Goal: Task Accomplishment & Management: Manage account settings

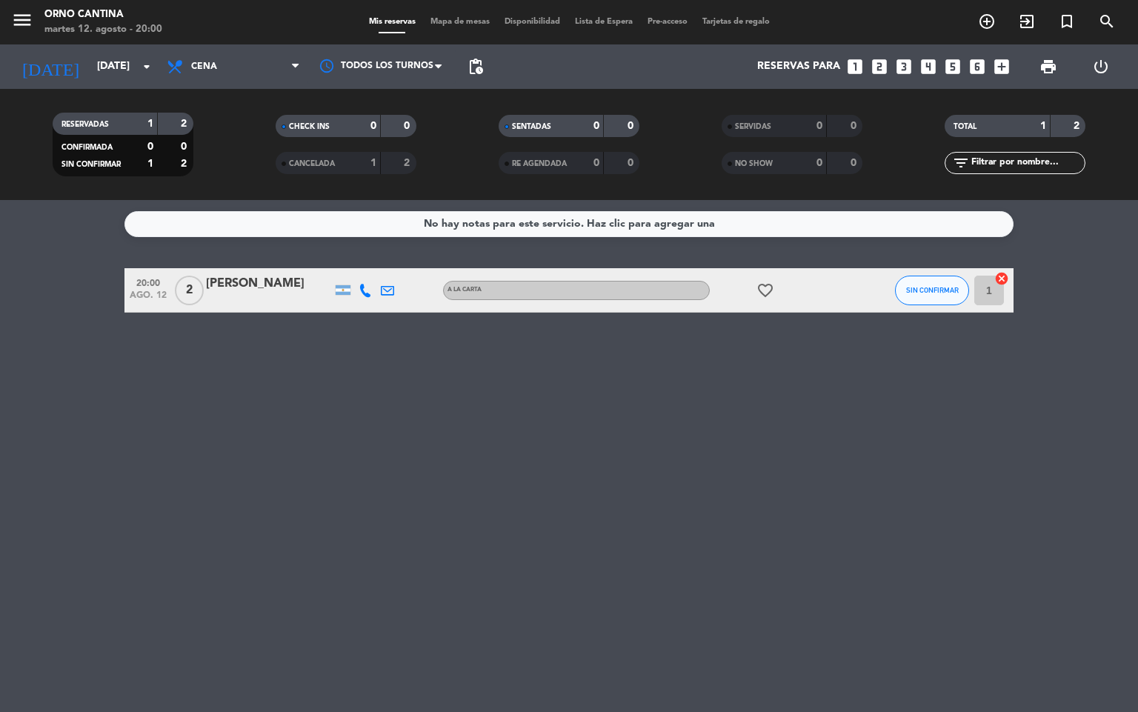
click at [465, 65] on span "pending_actions" at bounding box center [476, 67] width 30 height 30
click at [471, 67] on span "pending_actions" at bounding box center [476, 67] width 18 height 18
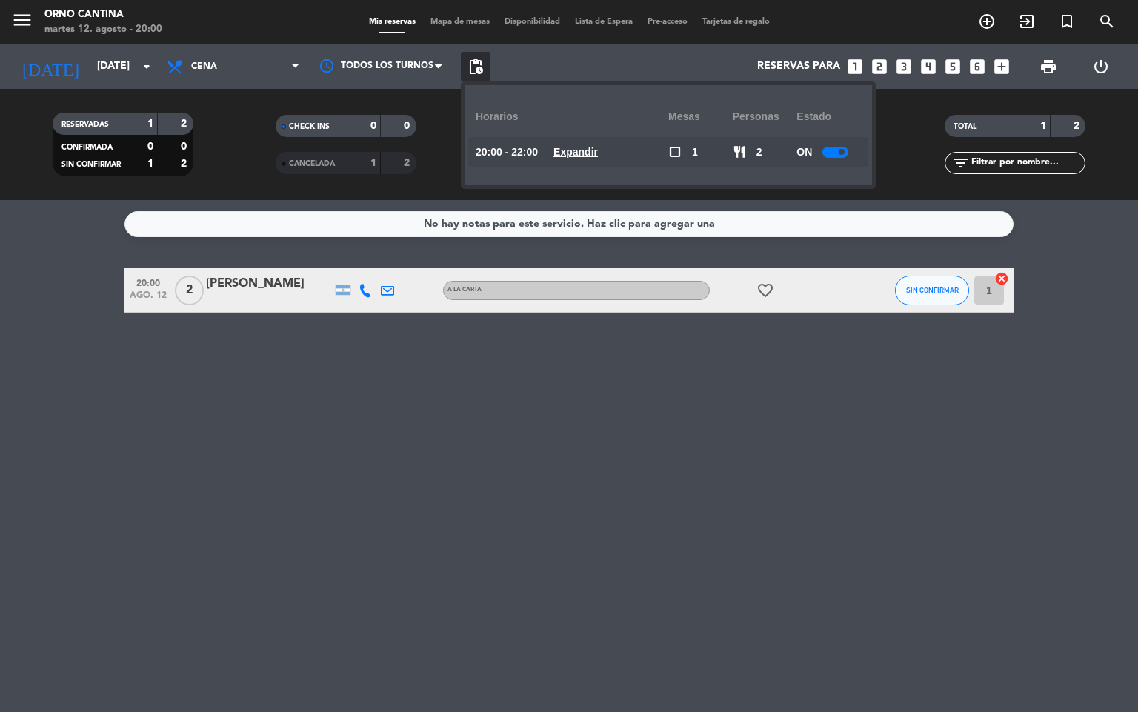
click at [821, 160] on div "ON" at bounding box center [829, 152] width 64 height 30
click at [840, 165] on div "ON" at bounding box center [829, 152] width 64 height 30
click at [839, 151] on div at bounding box center [836, 152] width 26 height 11
click at [679, 398] on div "No hay notas para este servicio. Haz clic para agregar una 20:00 [DATE] 2 [PERS…" at bounding box center [569, 456] width 1138 height 512
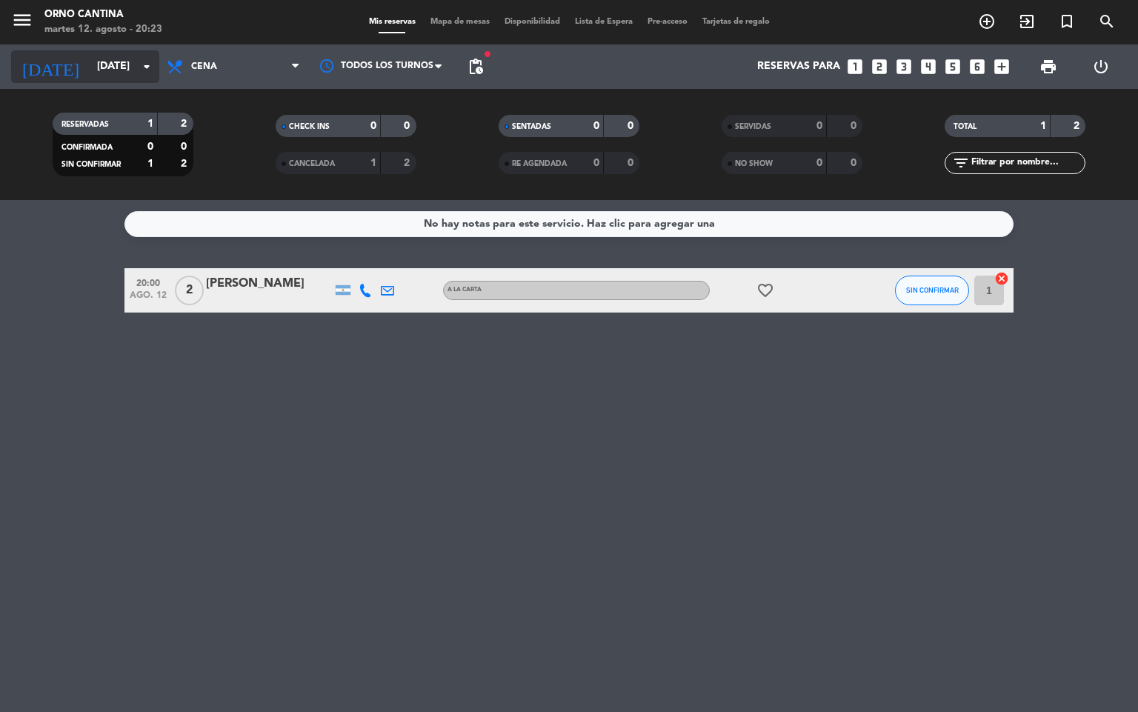
click at [120, 74] on input "[DATE]" at bounding box center [160, 66] width 141 height 27
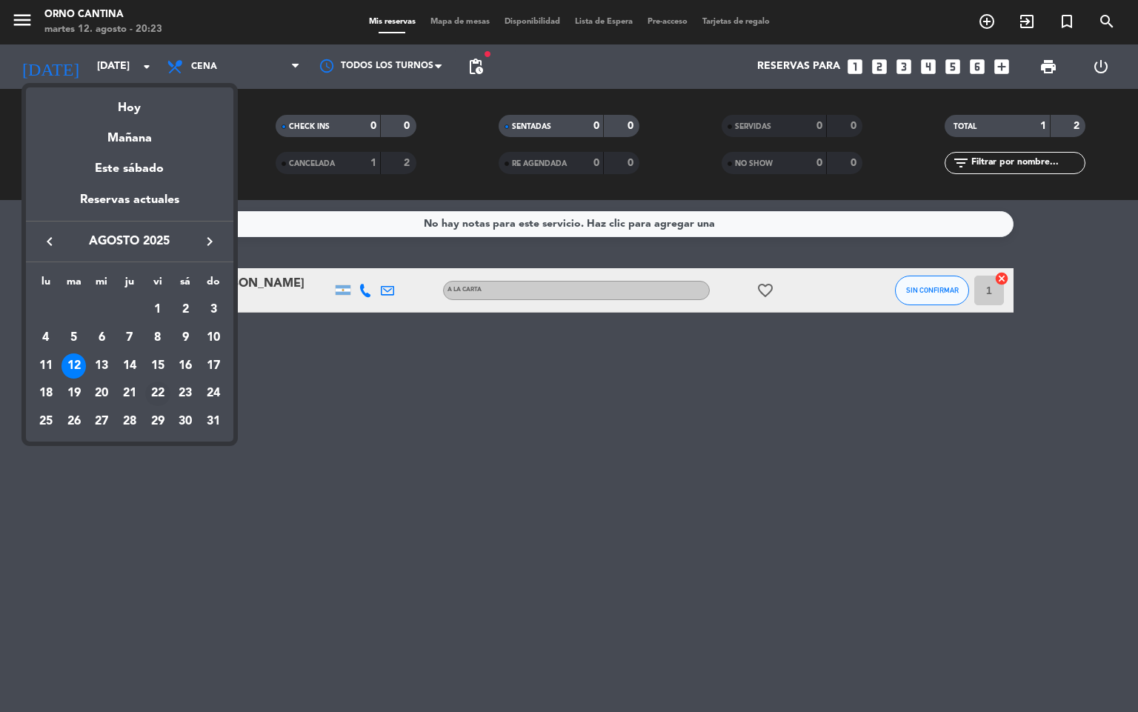
click at [158, 391] on div "22" at bounding box center [157, 394] width 25 height 25
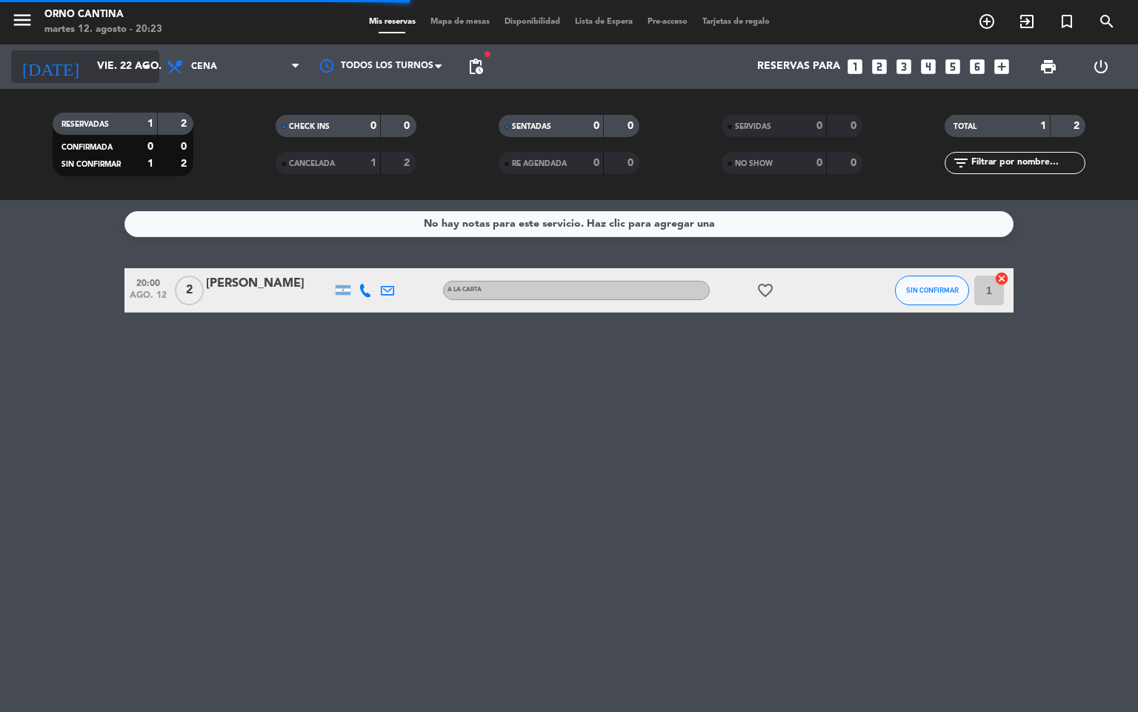
click at [142, 71] on icon "arrow_drop_down" at bounding box center [147, 67] width 18 height 18
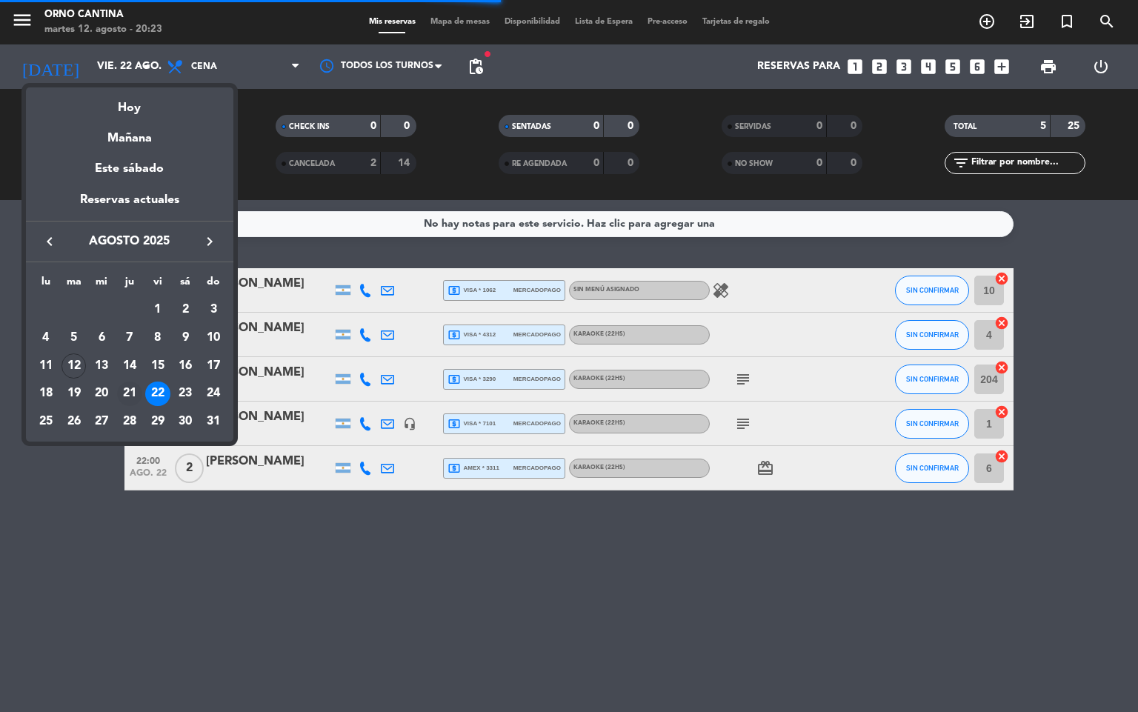
click at [127, 399] on div "21" at bounding box center [129, 394] width 25 height 25
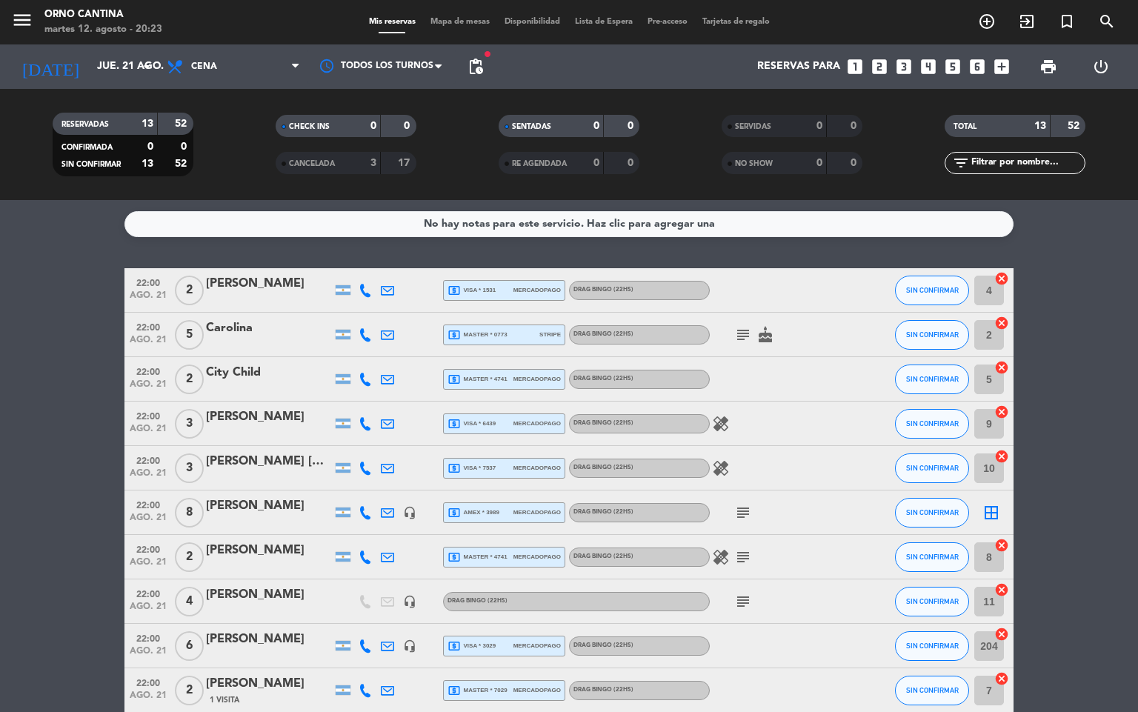
click at [812, 505] on div "subject" at bounding box center [776, 513] width 133 height 44
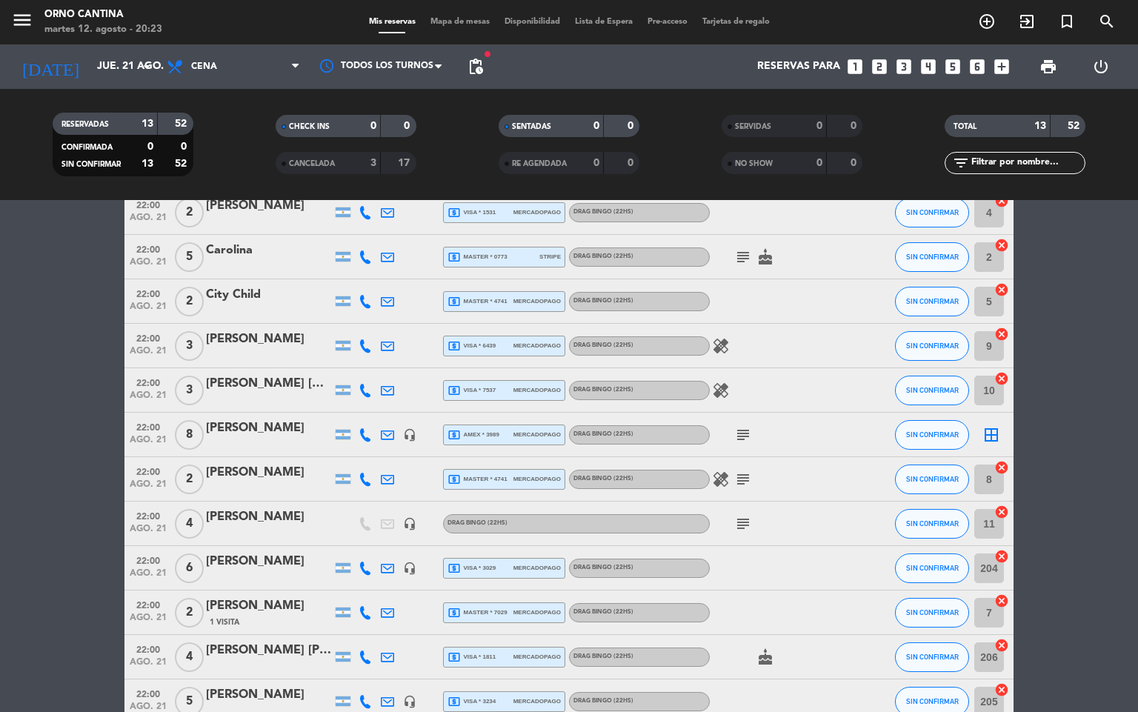
scroll to position [122, 0]
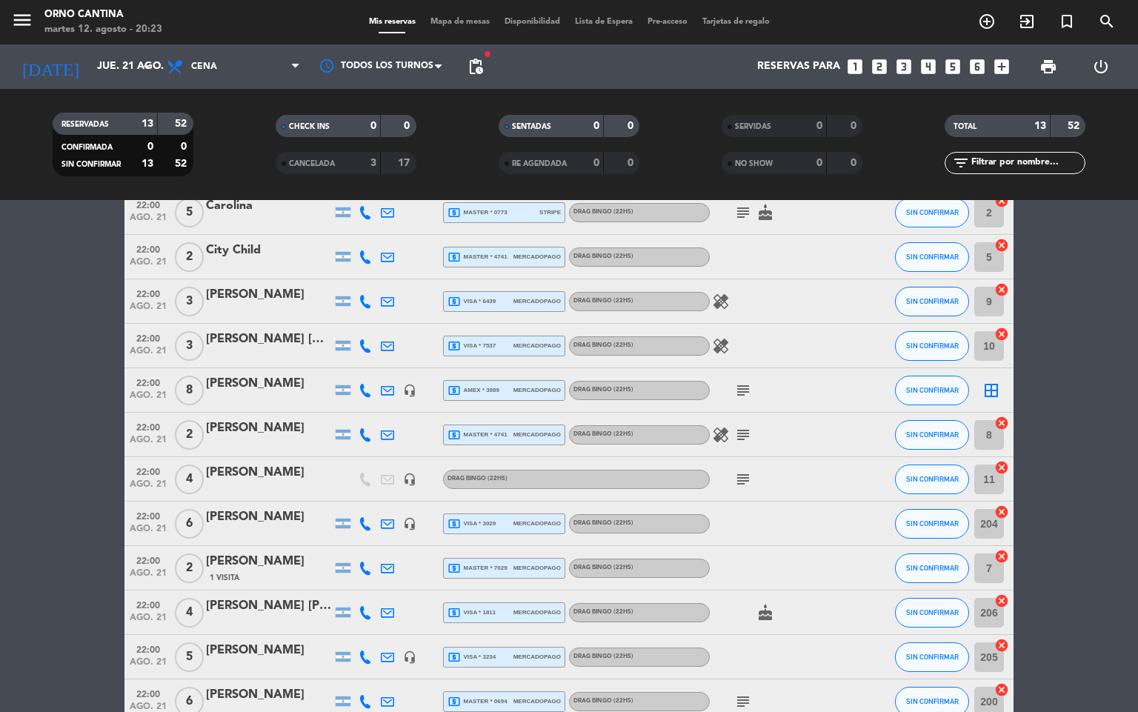
click at [487, 73] on span "pending_actions" at bounding box center [476, 67] width 30 height 30
click at [468, 69] on span "pending_actions" at bounding box center [476, 67] width 18 height 18
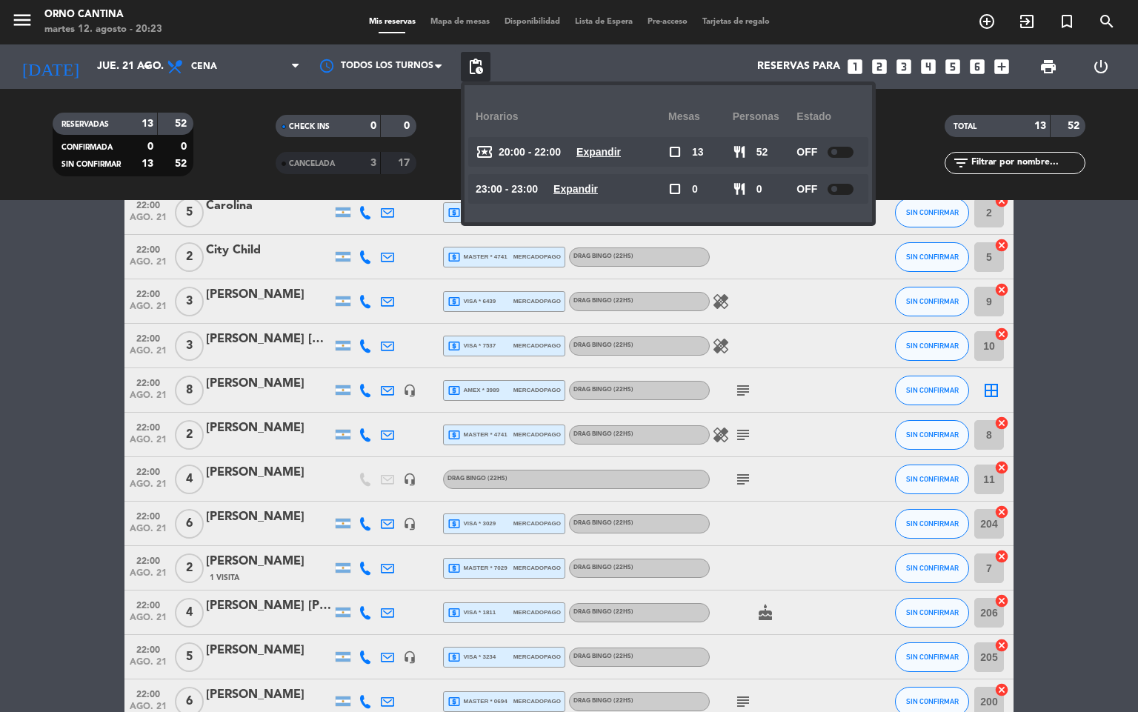
click at [62, 416] on bookings-row "22:00 [DATE] 2 [PERSON_NAME] local_atm visa * 1531 mercadopago DRAG BINGO (22Hs…" at bounding box center [569, 435] width 1138 height 578
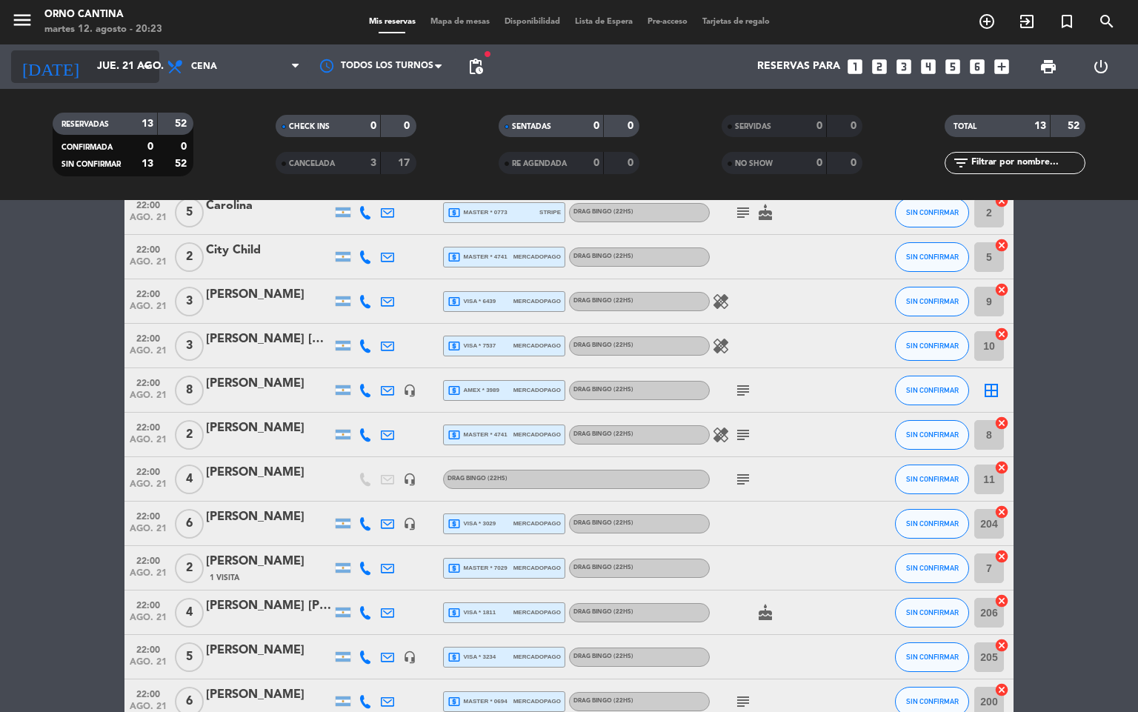
click at [122, 58] on input "jue. 21 ago." at bounding box center [160, 66] width 141 height 27
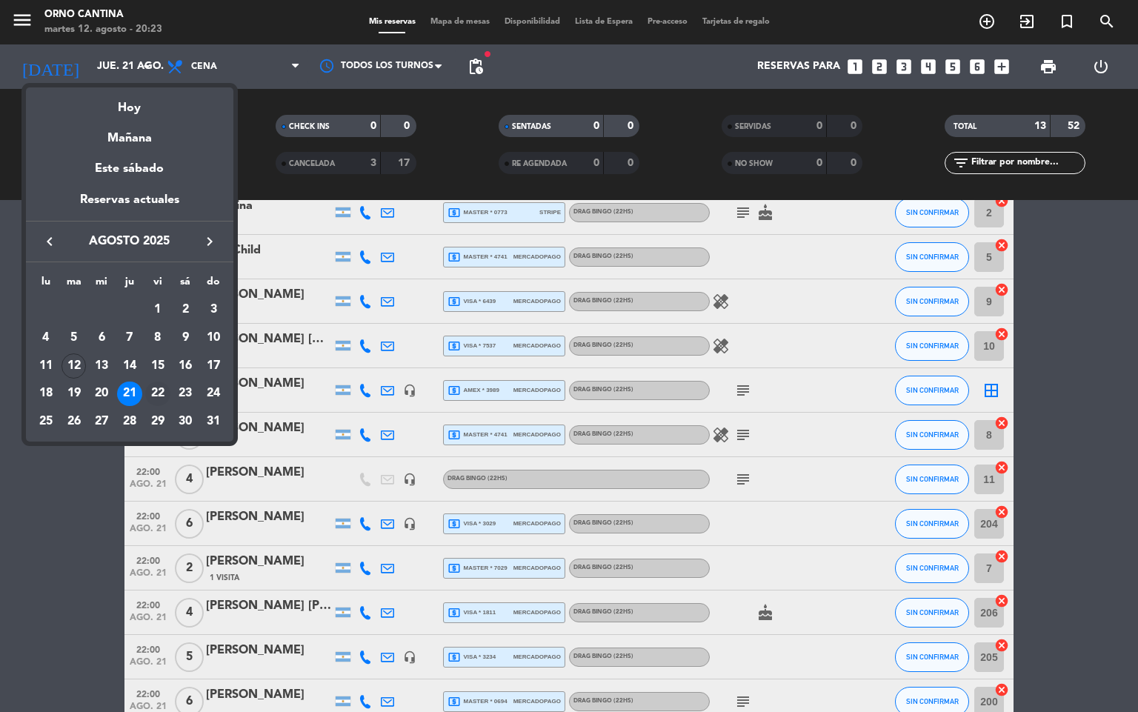
click at [167, 387] on div "22" at bounding box center [157, 394] width 25 height 25
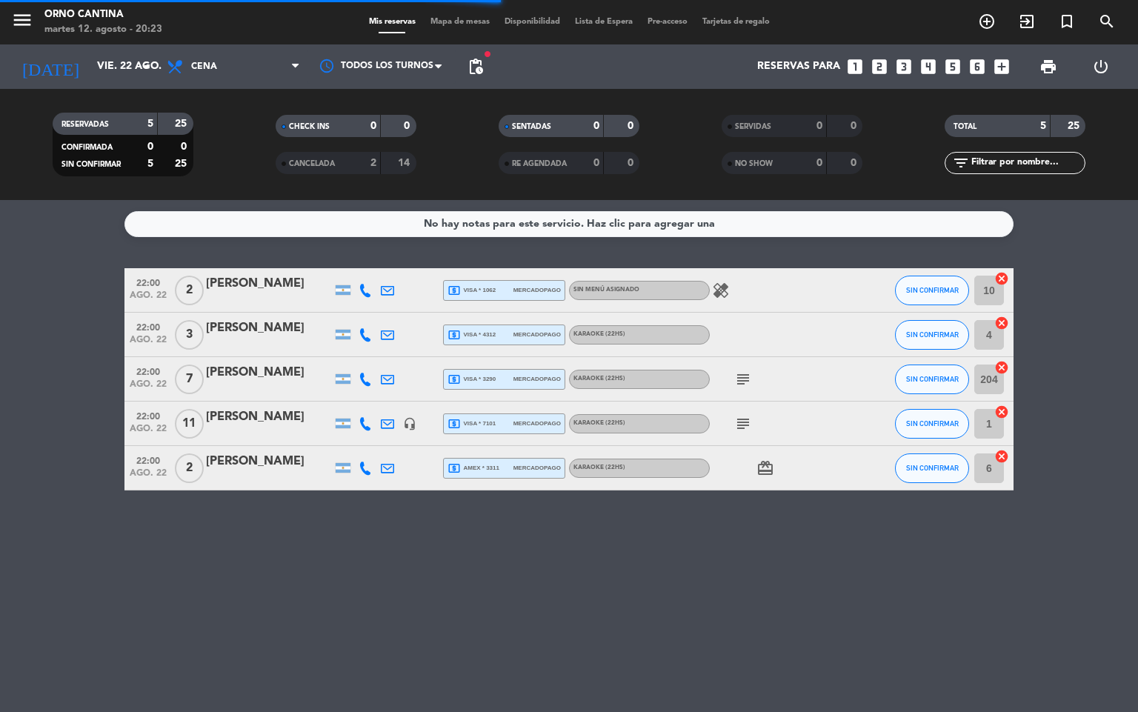
scroll to position [0, 0]
click at [482, 71] on span "pending_actions" at bounding box center [476, 67] width 18 height 18
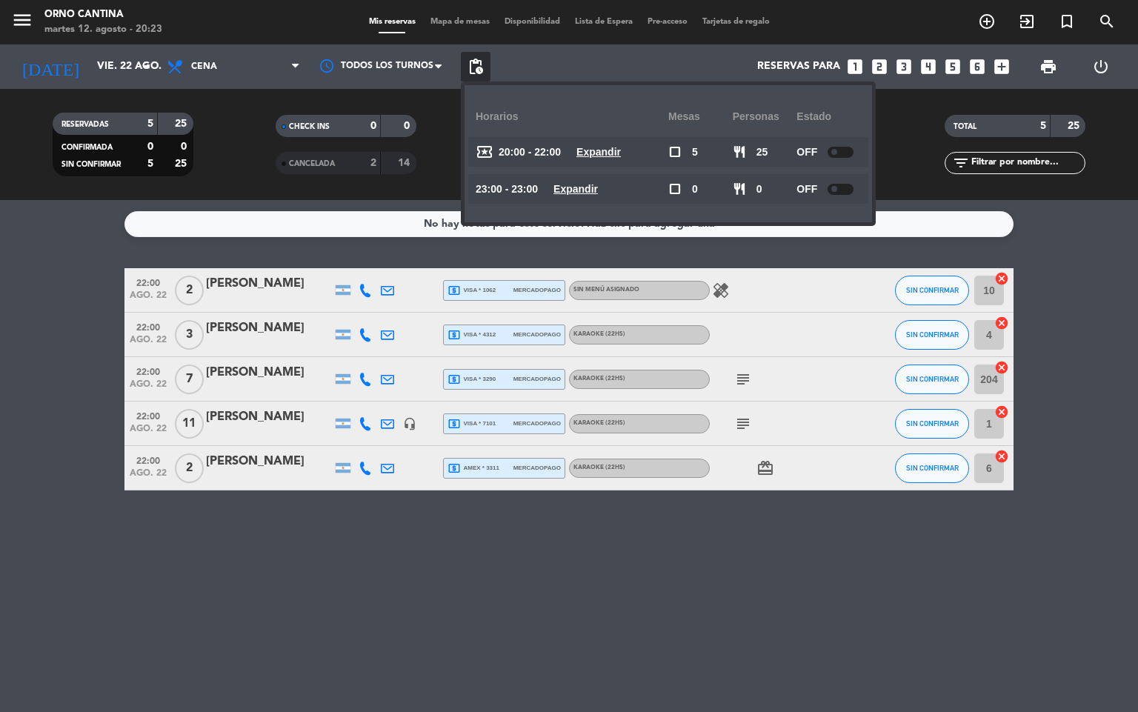
click at [248, 516] on div "No hay notas para este servicio. Haz clic para agregar una 22:00 [DATE] 2 [PERS…" at bounding box center [569, 456] width 1138 height 512
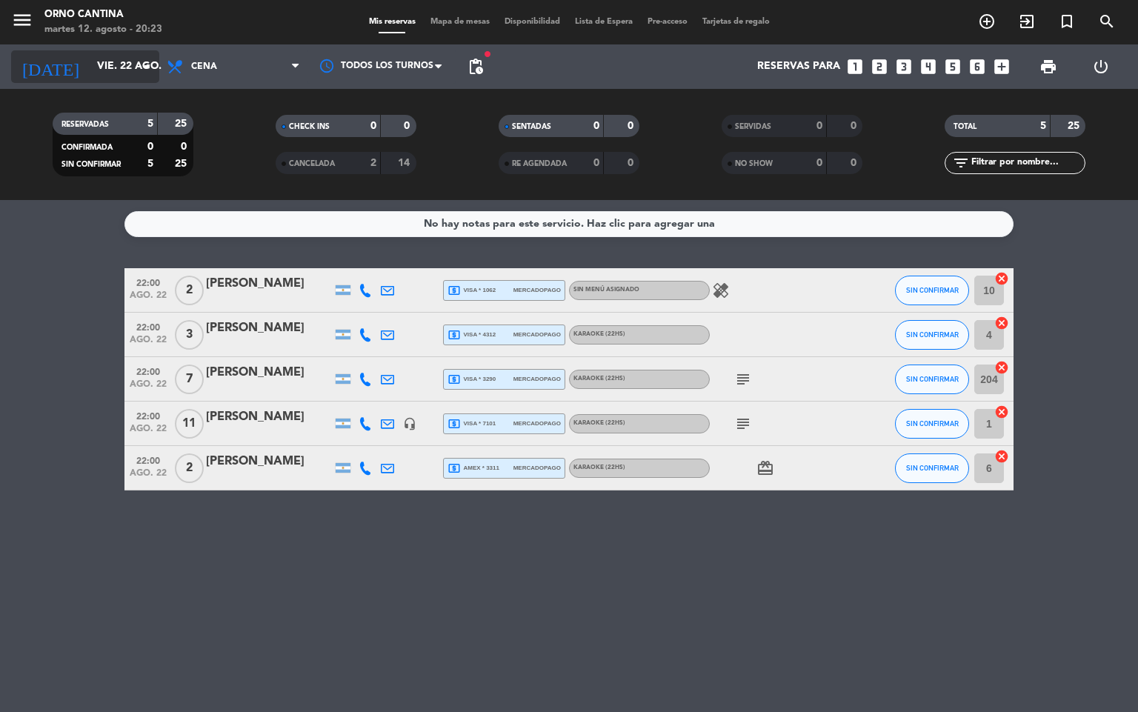
click at [110, 67] on input "vie. 22 ago." at bounding box center [160, 66] width 141 height 27
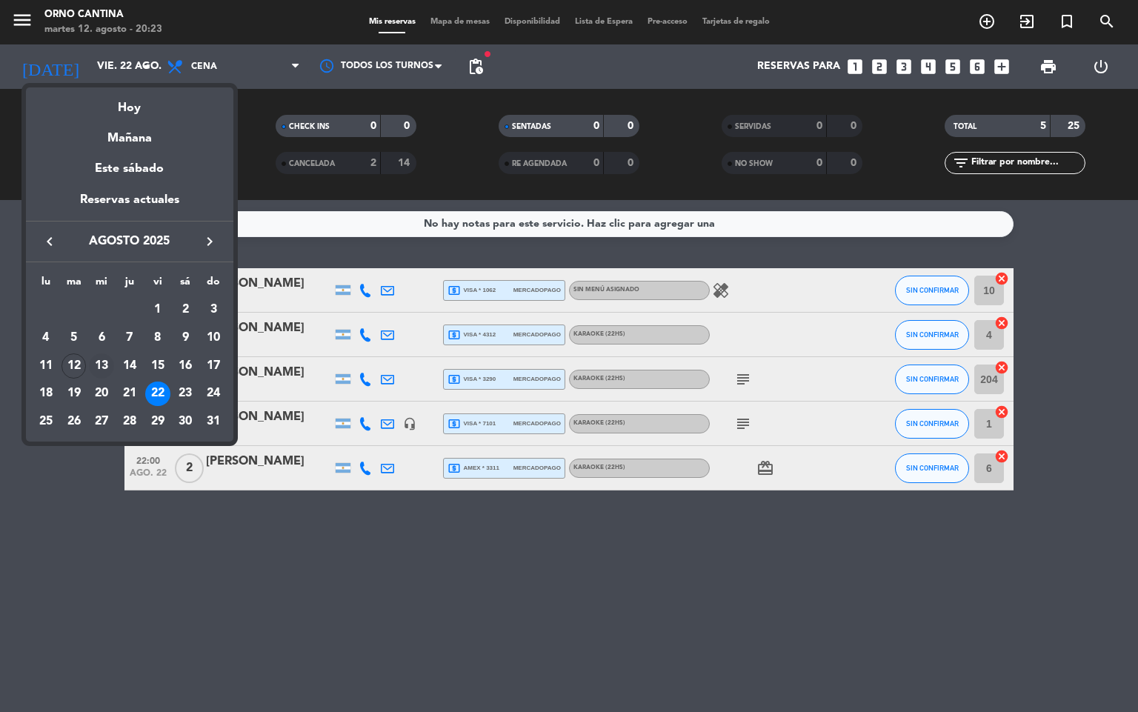
click at [101, 369] on div "13" at bounding box center [101, 365] width 25 height 25
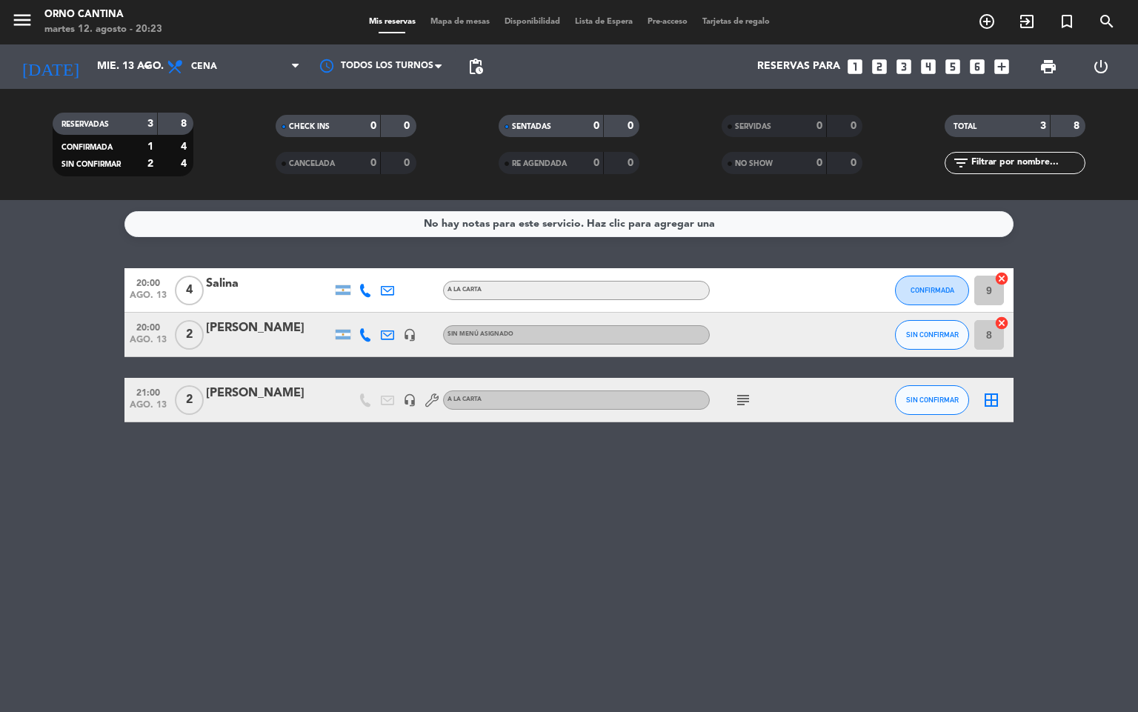
click at [403, 396] on icon "headset_mic" at bounding box center [409, 399] width 13 height 13
click at [421, 465] on div "No hay notas para este servicio. Haz clic para agregar una 20:00 [DATE] 4 Salin…" at bounding box center [569, 456] width 1138 height 512
click at [736, 407] on icon "subject" at bounding box center [743, 400] width 18 height 18
click at [728, 478] on div "No hay notas para este servicio. Haz clic para agregar una 20:00 [DATE] 4 Salin…" at bounding box center [569, 456] width 1138 height 512
click at [120, 58] on input "mié. 13 ago." at bounding box center [160, 66] width 141 height 27
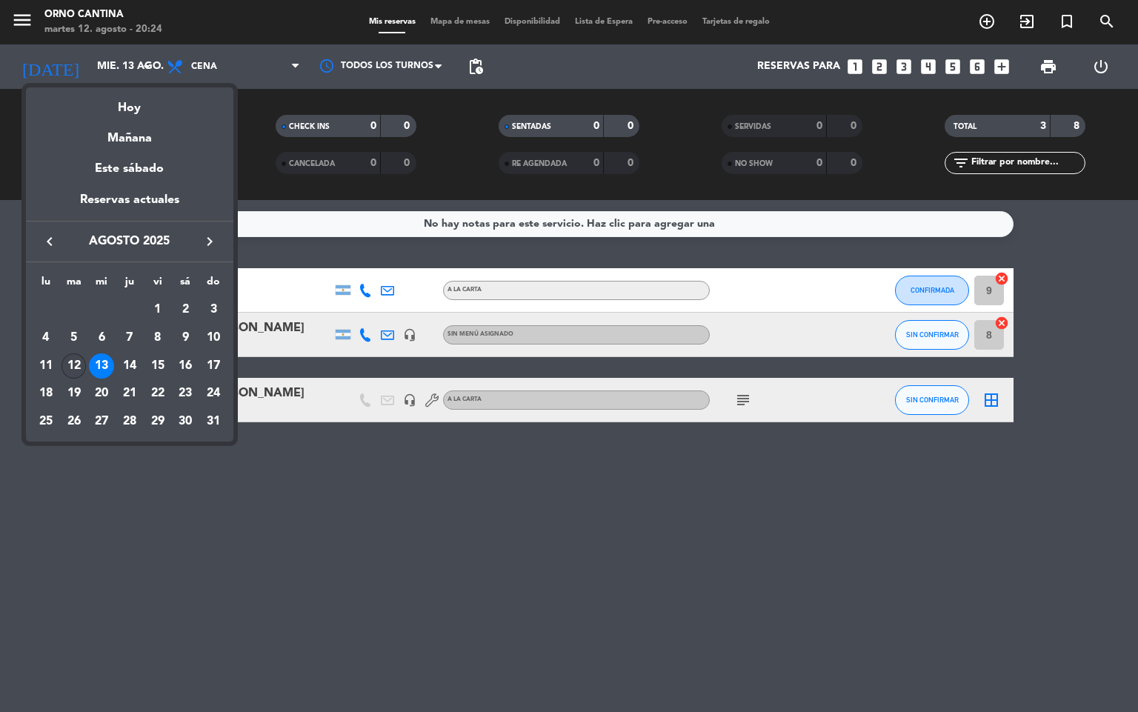
click at [71, 360] on div "12" at bounding box center [74, 365] width 25 height 25
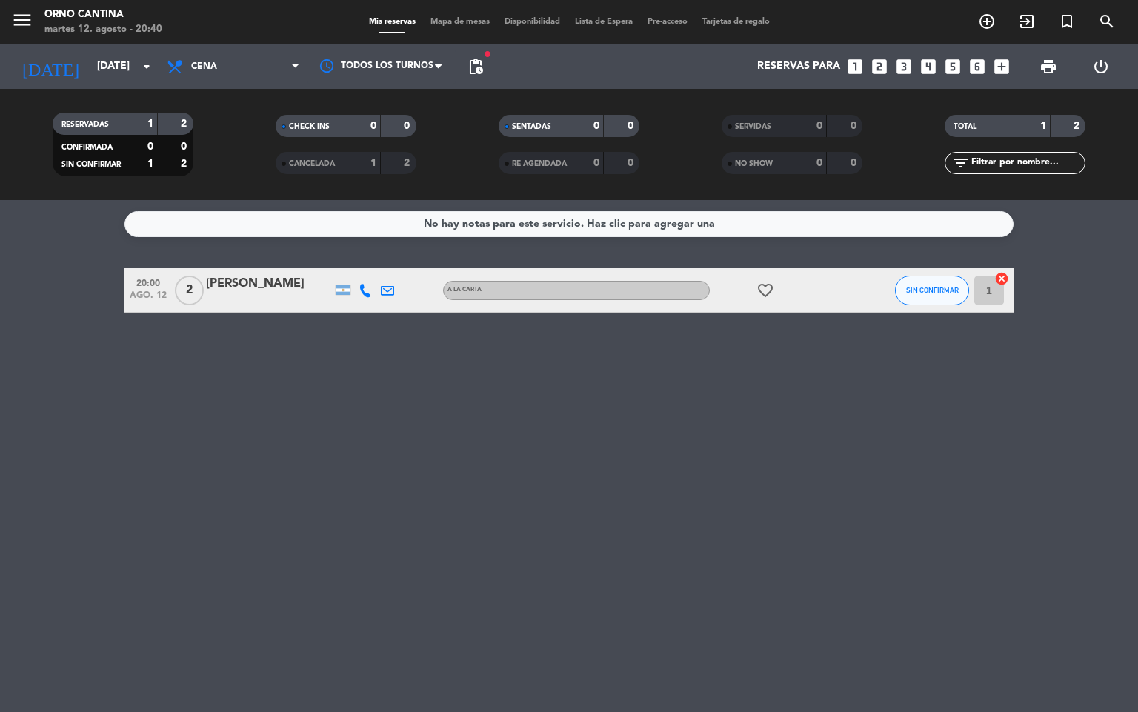
click at [127, 89] on div "RESERVADAS 1 2 CONFIRMADA 0 0 SIN CONFIRMAR 1 2 CHECK INS 0 0 CANCELADA 1 2 SEN…" at bounding box center [569, 144] width 1138 height 111
click at [120, 70] on input "[DATE]" at bounding box center [160, 66] width 141 height 27
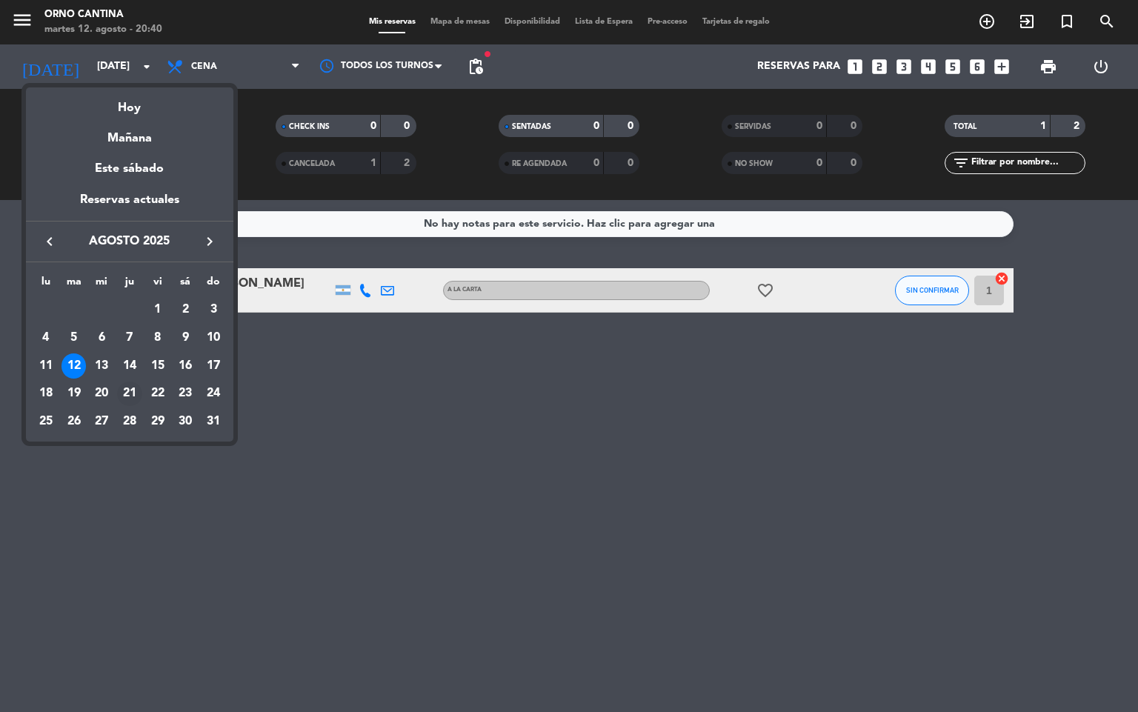
click at [123, 381] on td "21" at bounding box center [130, 394] width 28 height 28
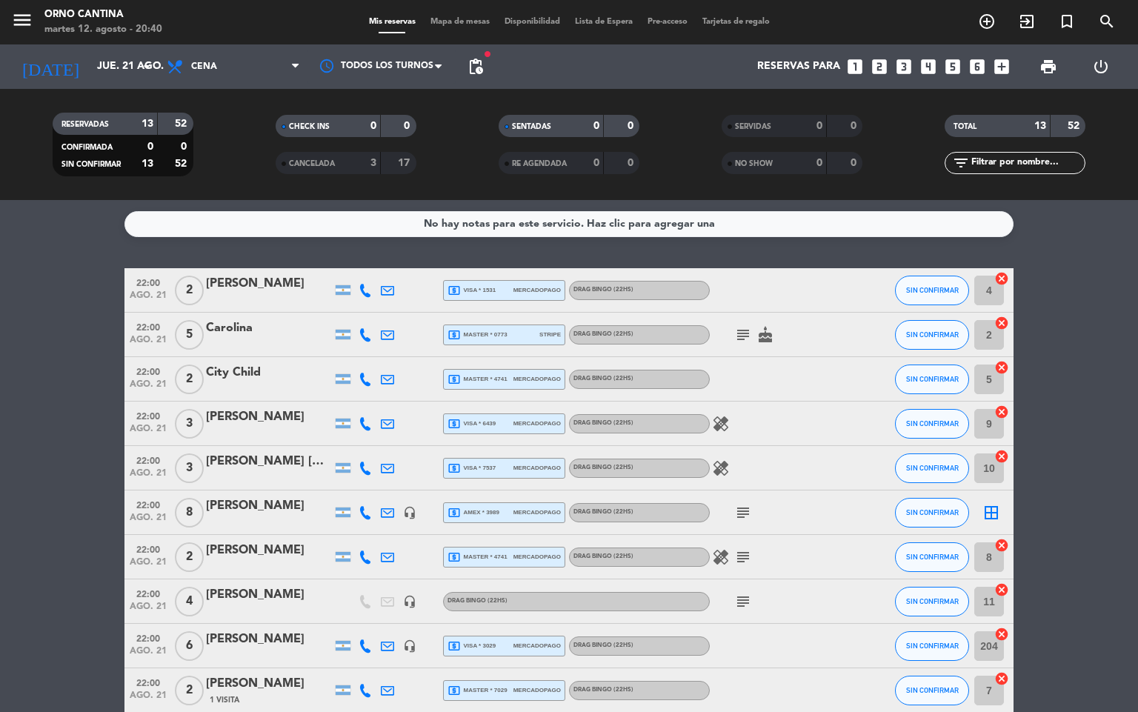
click at [677, 643] on div "DRAG BINGO (22Hs)" at bounding box center [639, 646] width 141 height 19
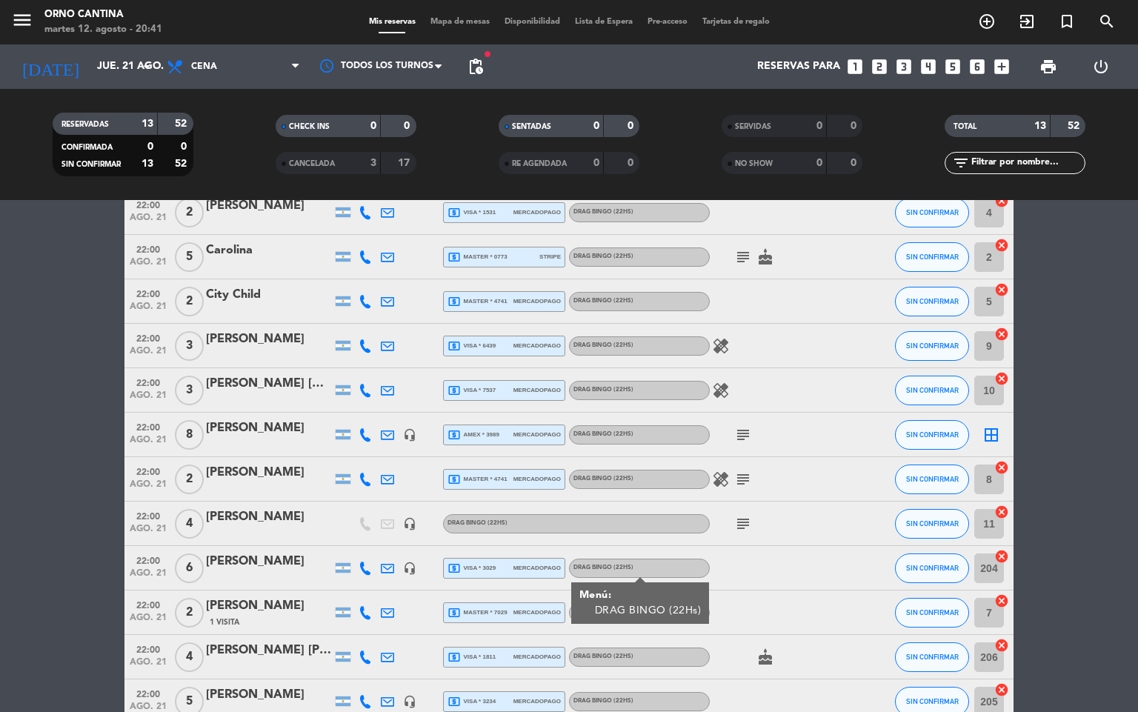
scroll to position [122, 0]
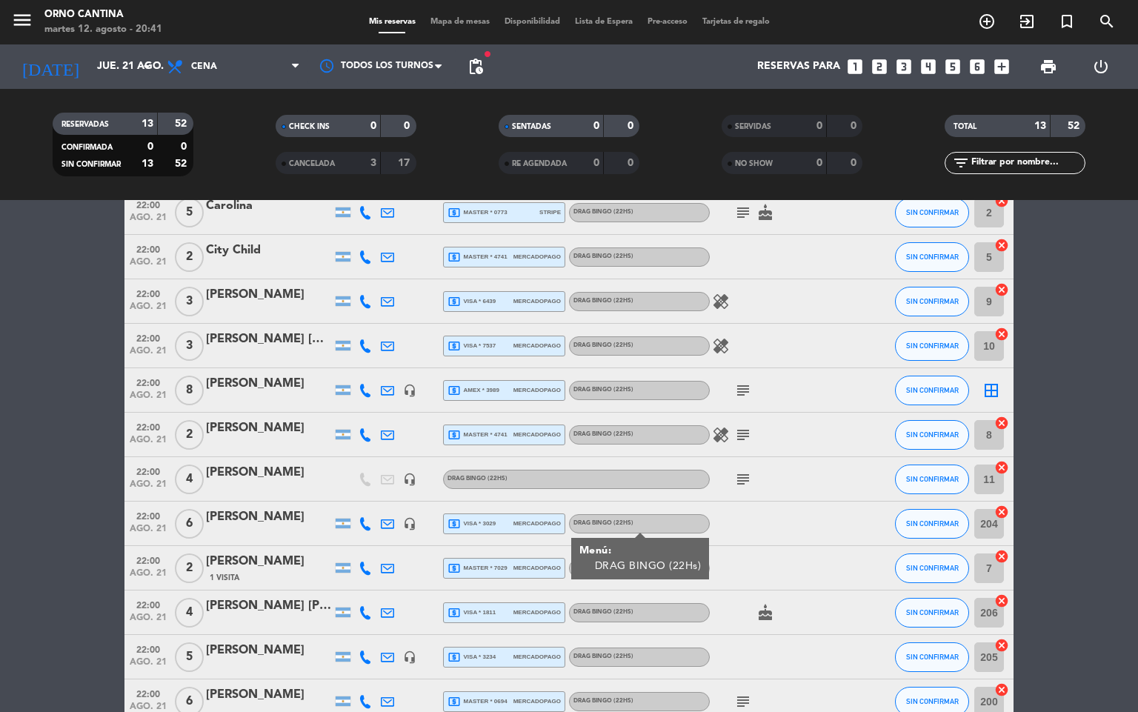
click at [759, 245] on div at bounding box center [776, 257] width 133 height 44
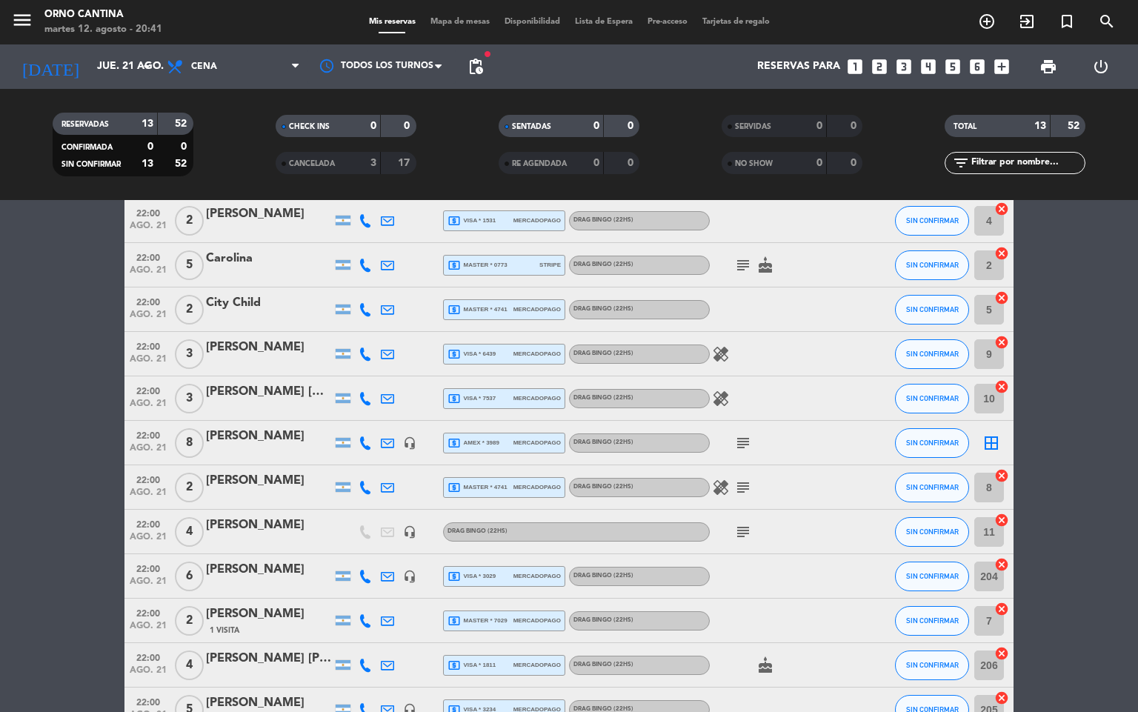
scroll to position [18, 0]
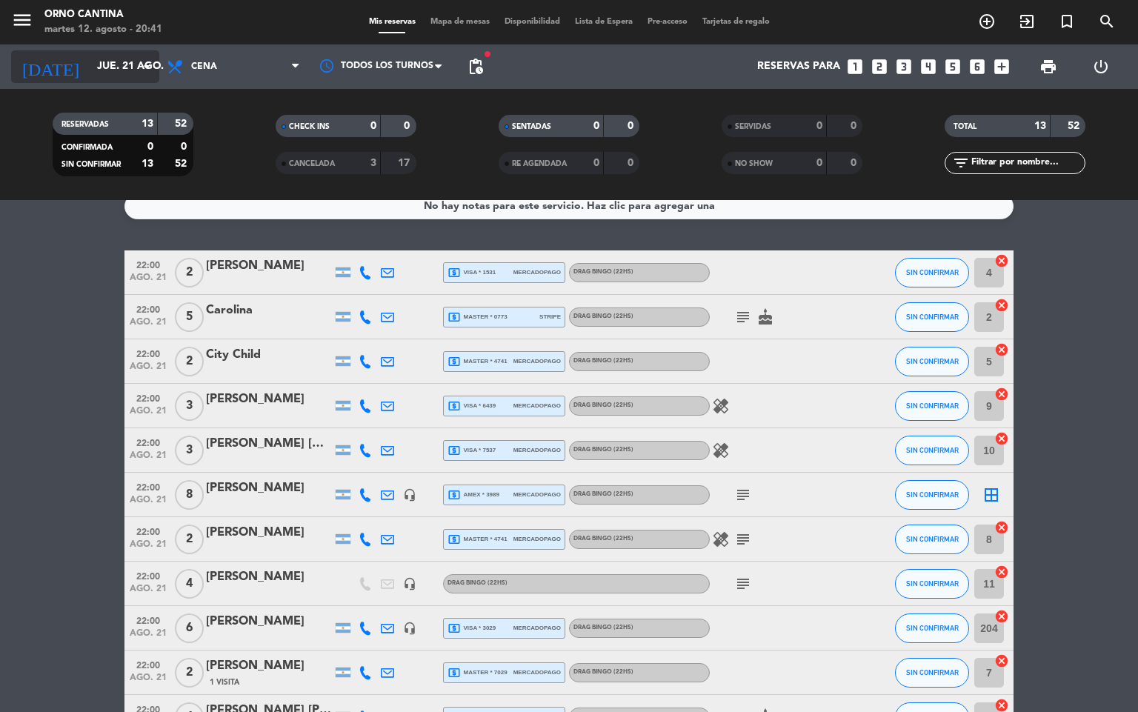
click at [122, 62] on input "jue. 21 ago." at bounding box center [160, 66] width 141 height 27
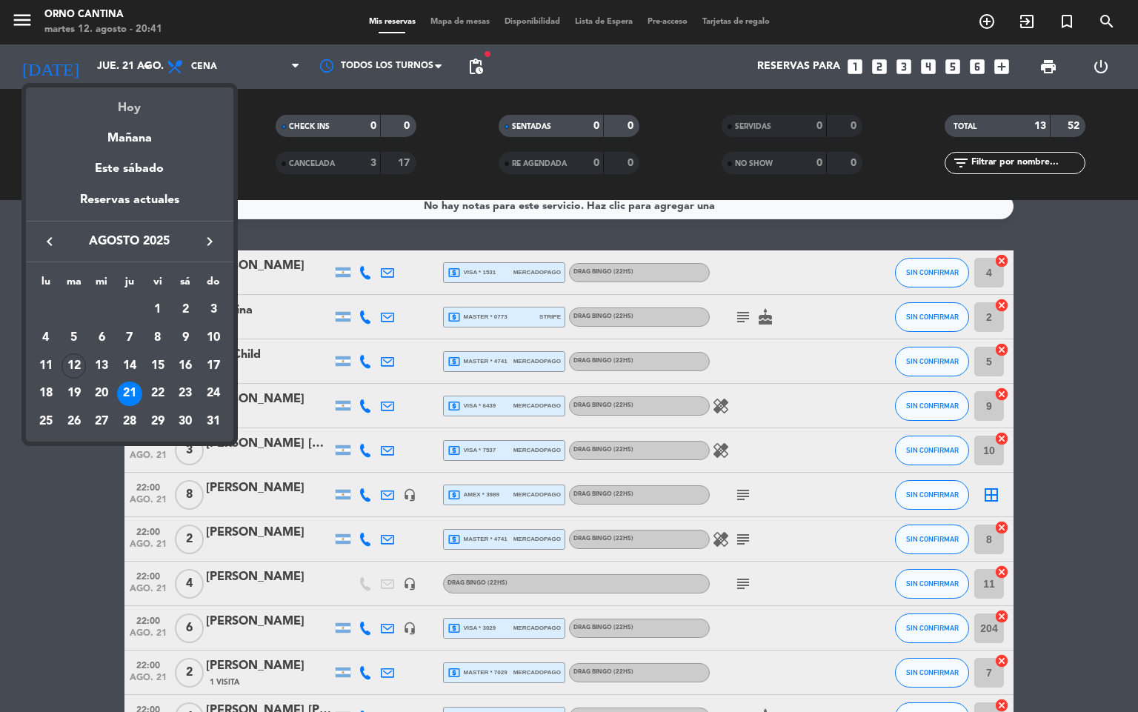
click at [136, 113] on div "Hoy" at bounding box center [129, 102] width 207 height 30
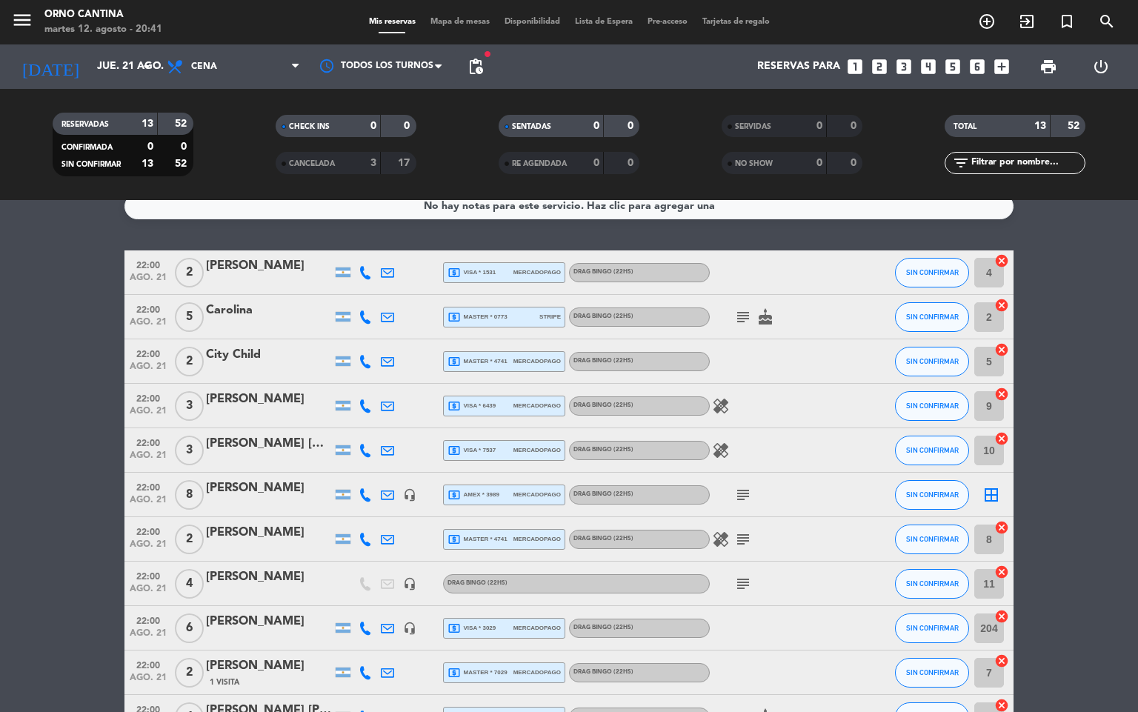
type input "[DATE]"
